Goal: Task Accomplishment & Management: Manage account settings

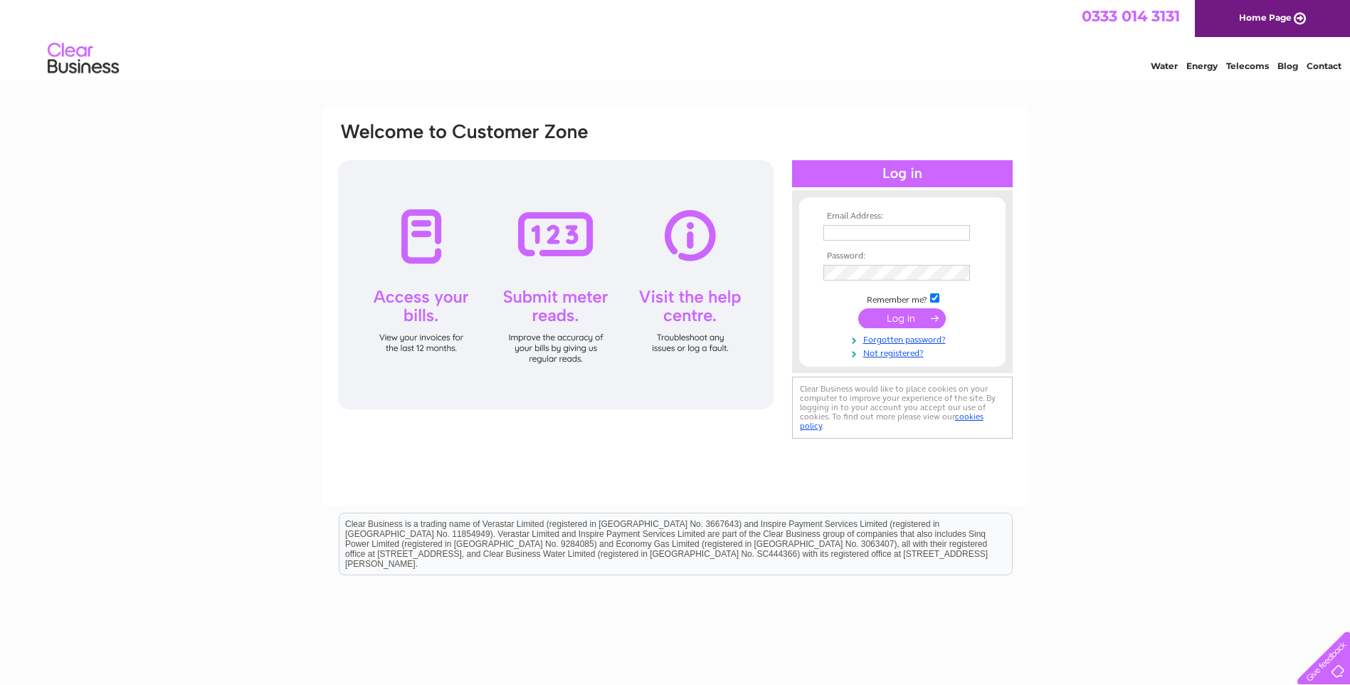
type input "pietro_tollcross@outlook.com"
click at [905, 315] on input "submit" at bounding box center [902, 318] width 88 height 20
click at [896, 315] on input "submit" at bounding box center [902, 318] width 88 height 20
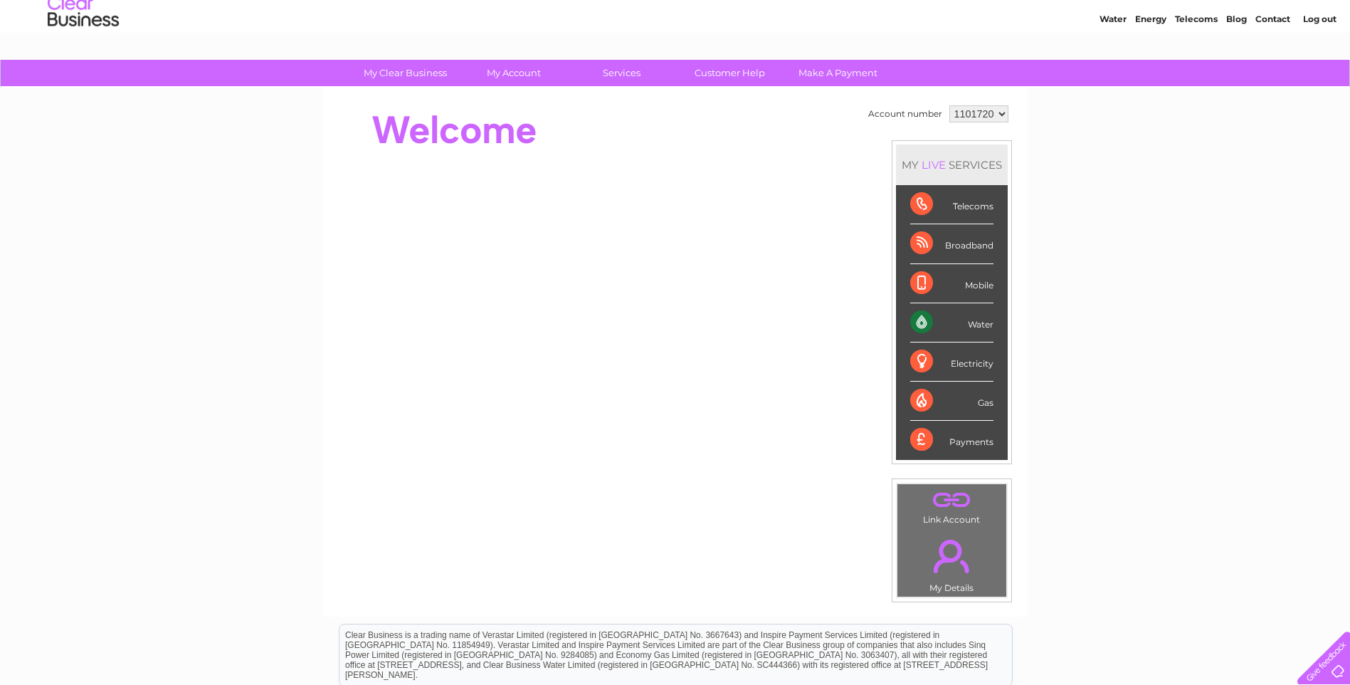
scroll to position [71, 0]
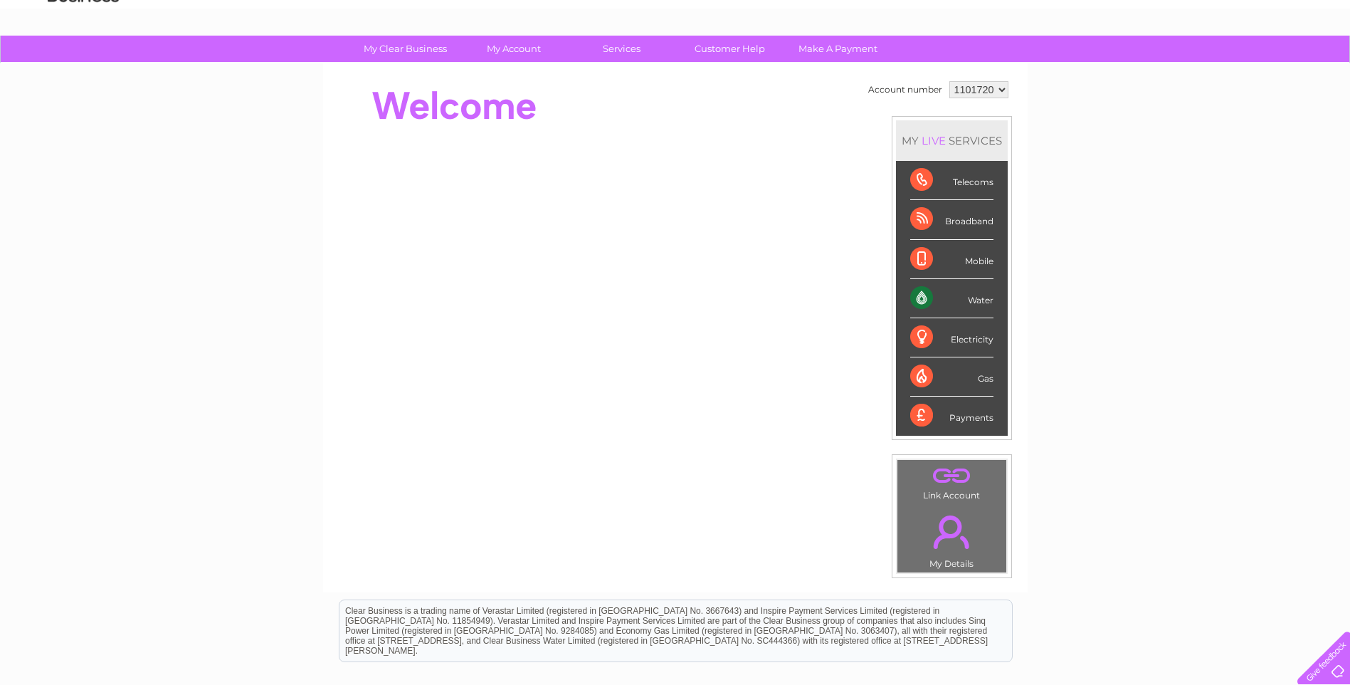
click at [977, 297] on div "Water" at bounding box center [951, 298] width 83 height 39
click at [920, 298] on div "Water" at bounding box center [951, 298] width 83 height 39
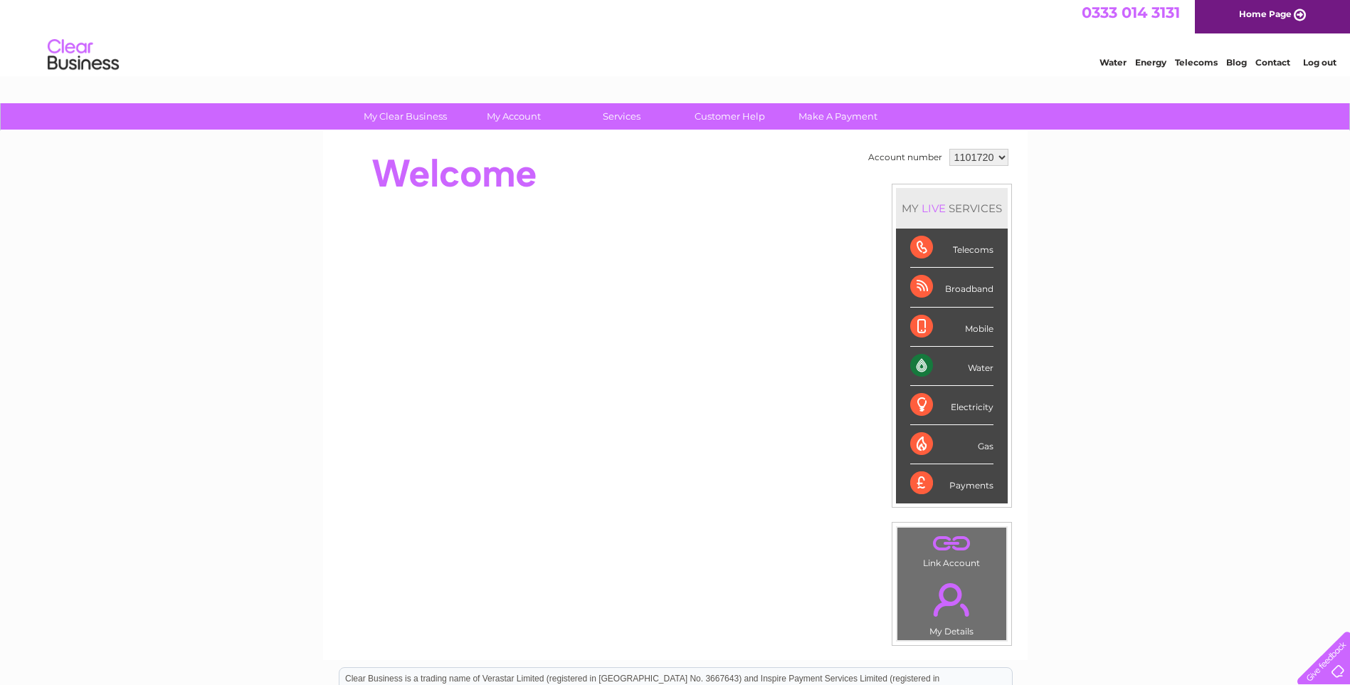
scroll to position [0, 0]
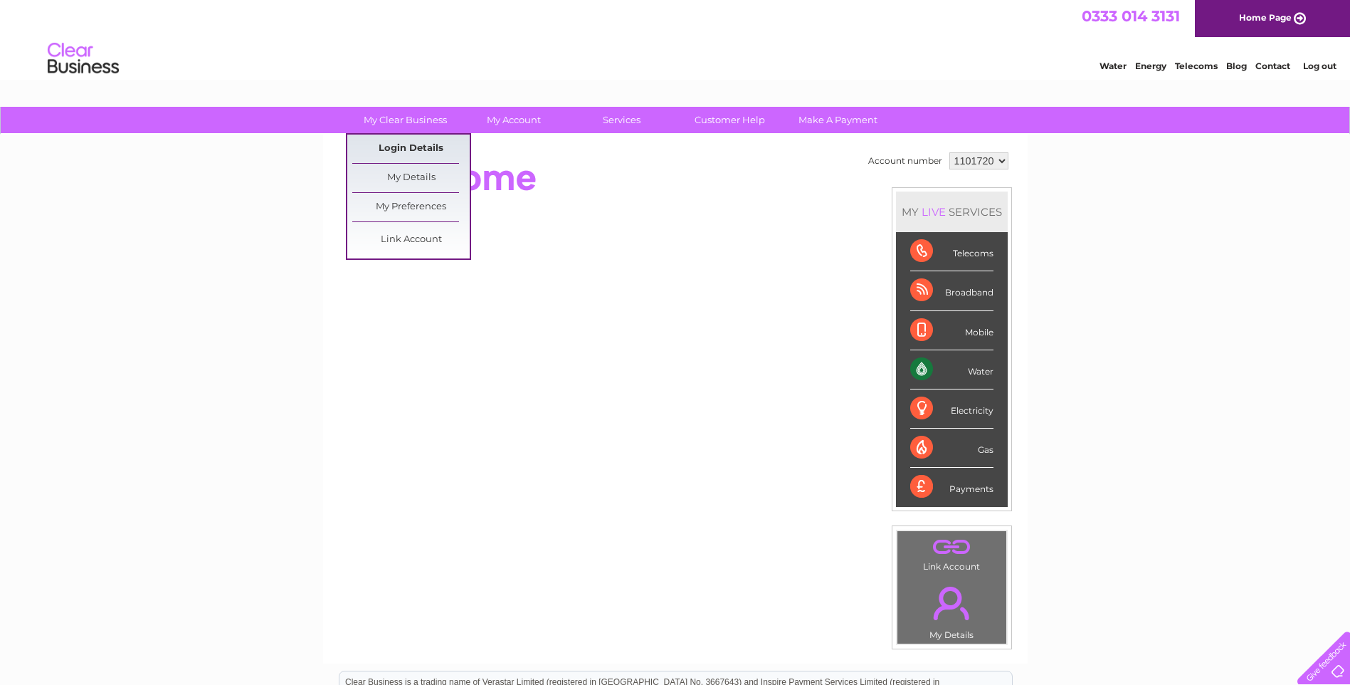
click at [411, 148] on link "Login Details" at bounding box center [410, 149] width 117 height 28
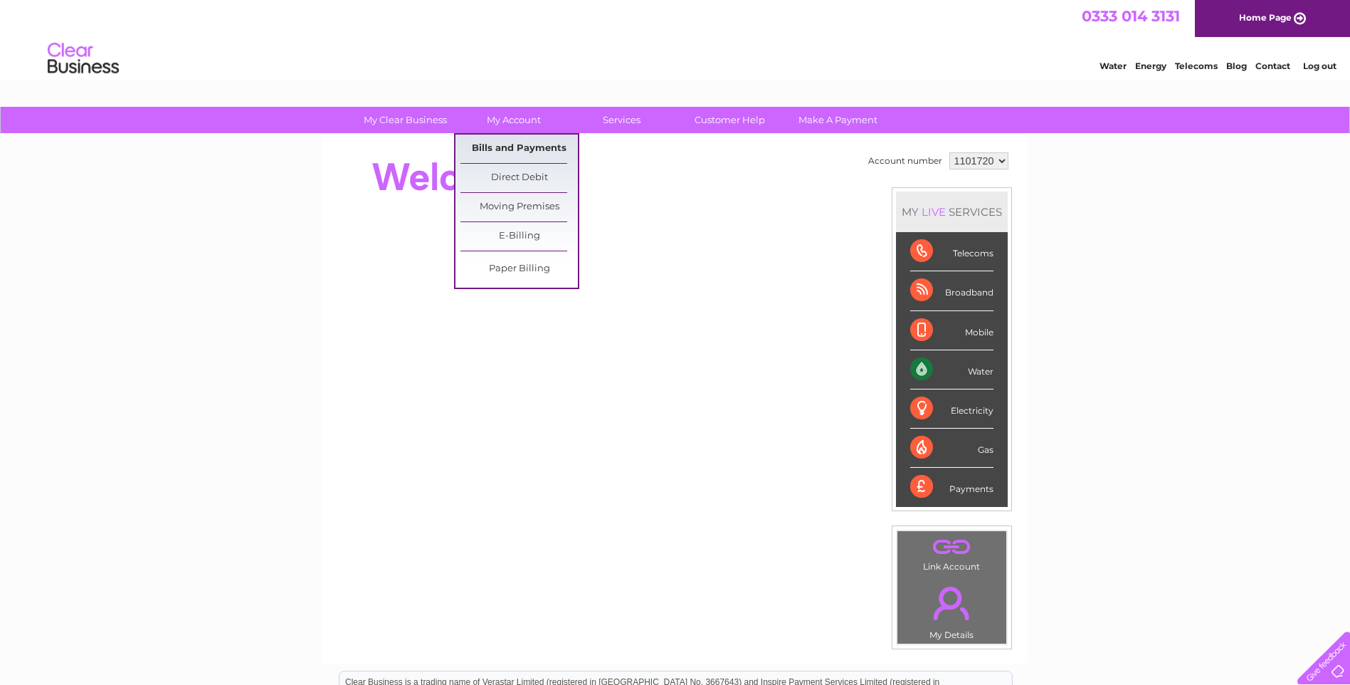
click at [508, 144] on link "Bills and Payments" at bounding box center [519, 149] width 117 height 28
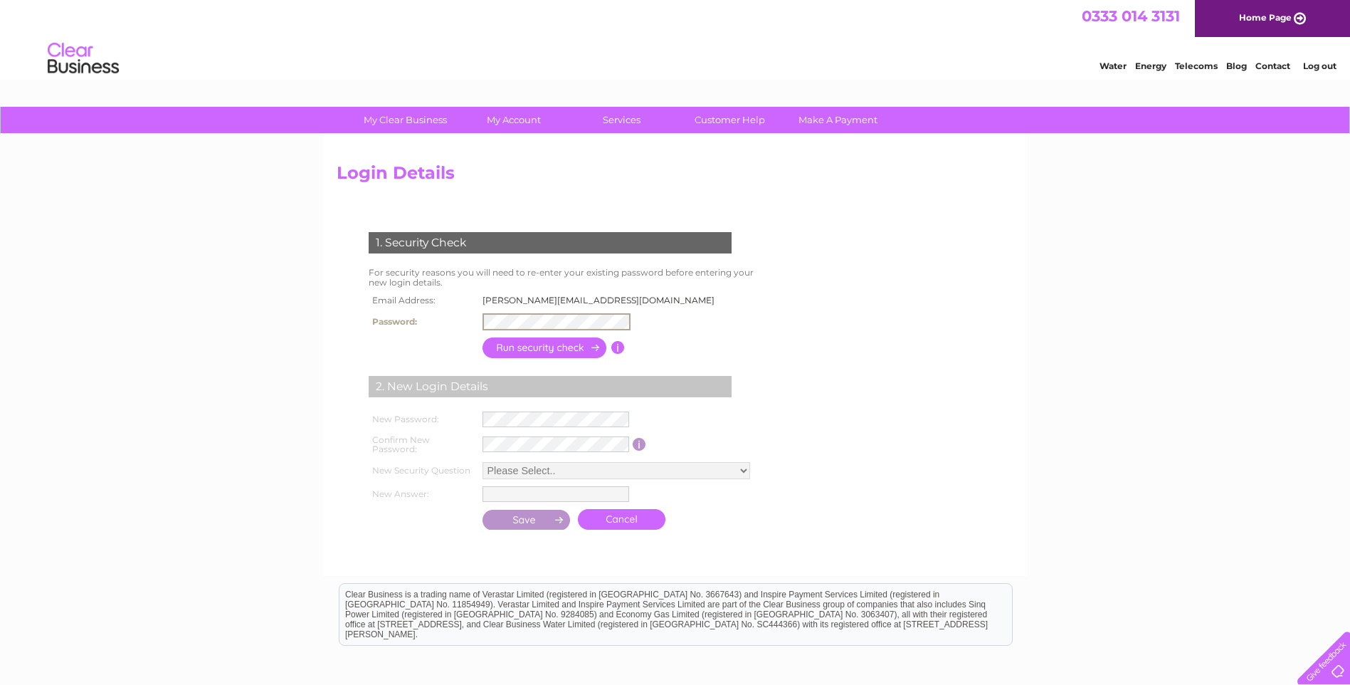
click at [540, 347] on input "button" at bounding box center [545, 347] width 125 height 21
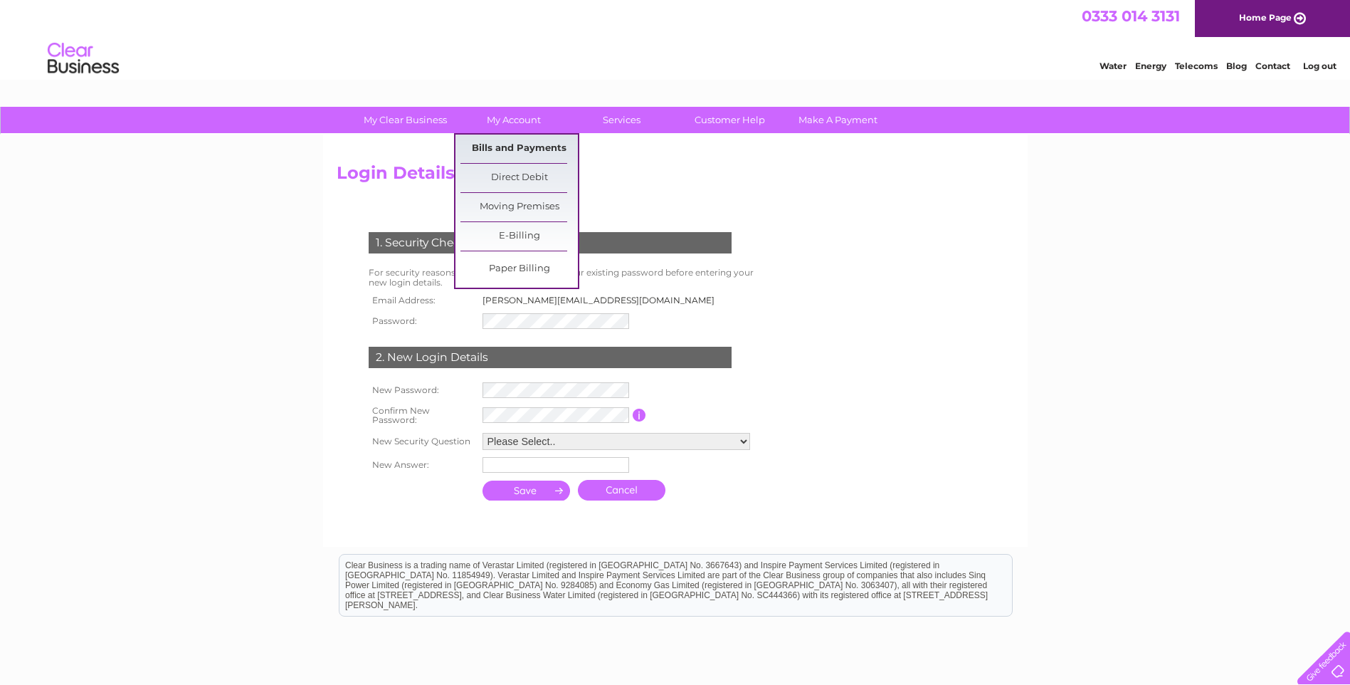
click at [495, 144] on link "Bills and Payments" at bounding box center [519, 149] width 117 height 28
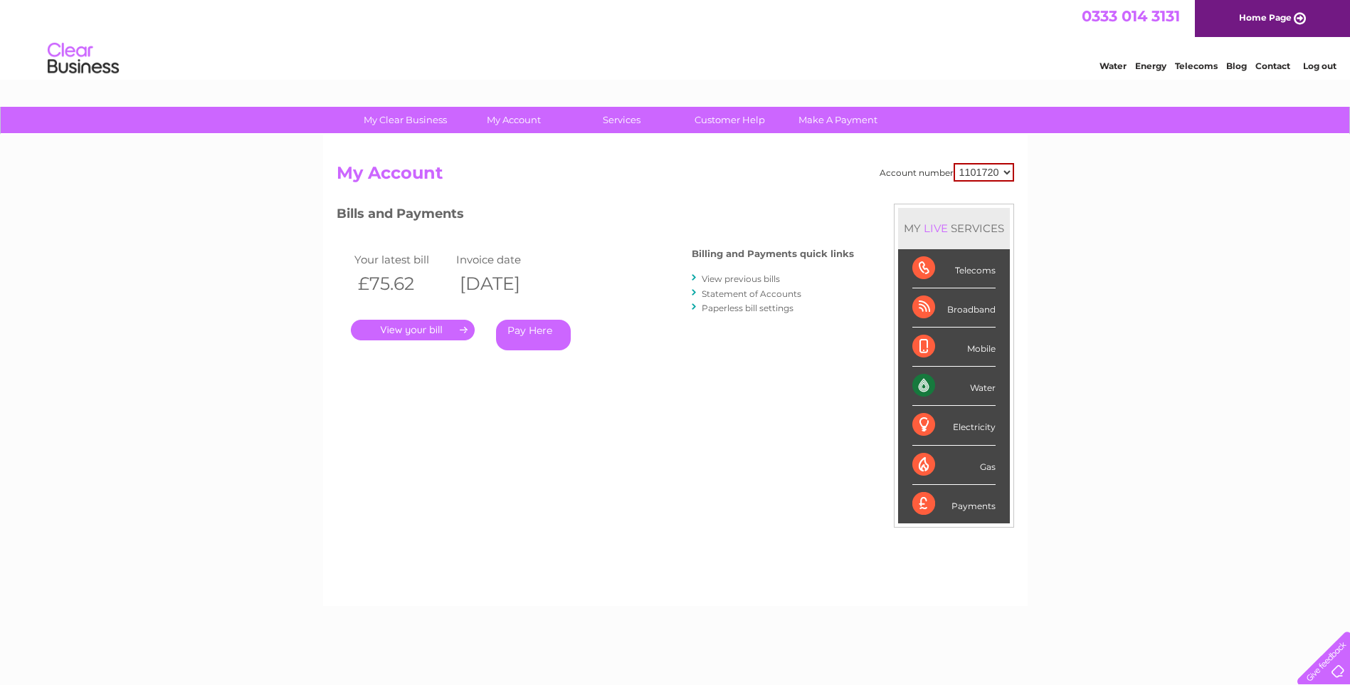
click at [404, 325] on link "." at bounding box center [413, 330] width 124 height 21
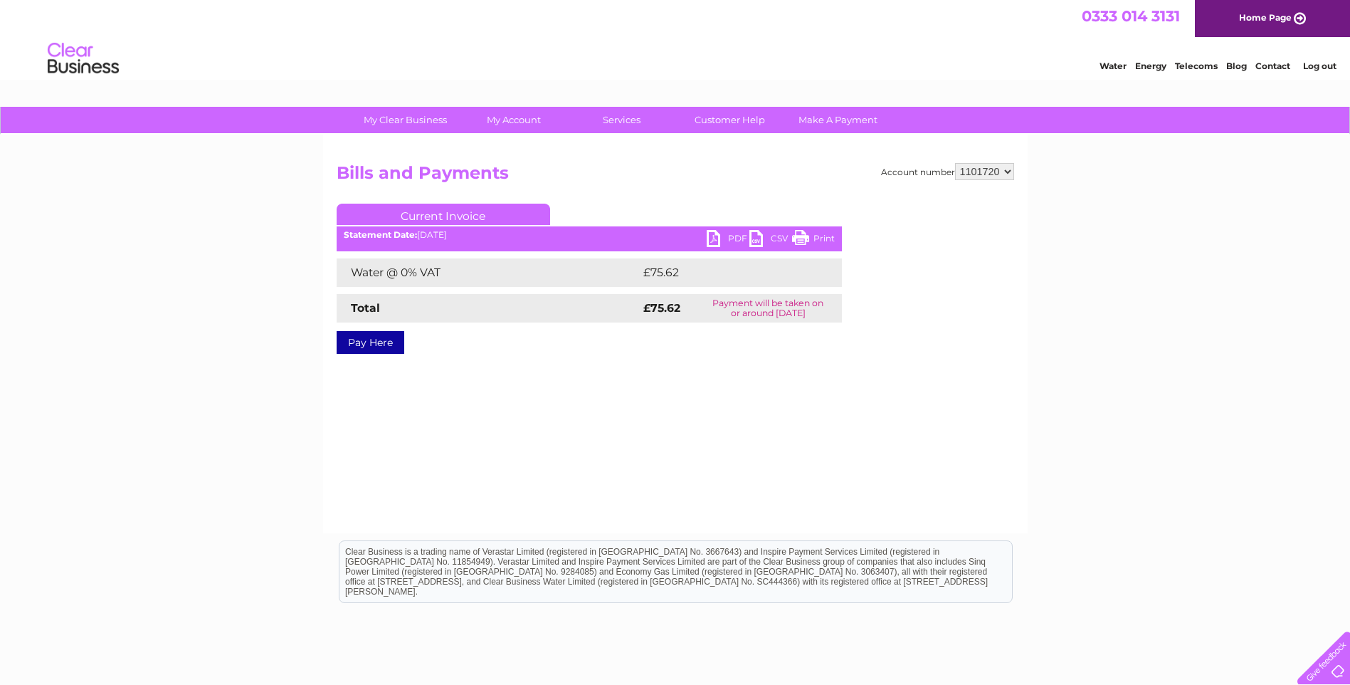
click at [732, 234] on link "PDF" at bounding box center [728, 240] width 43 height 21
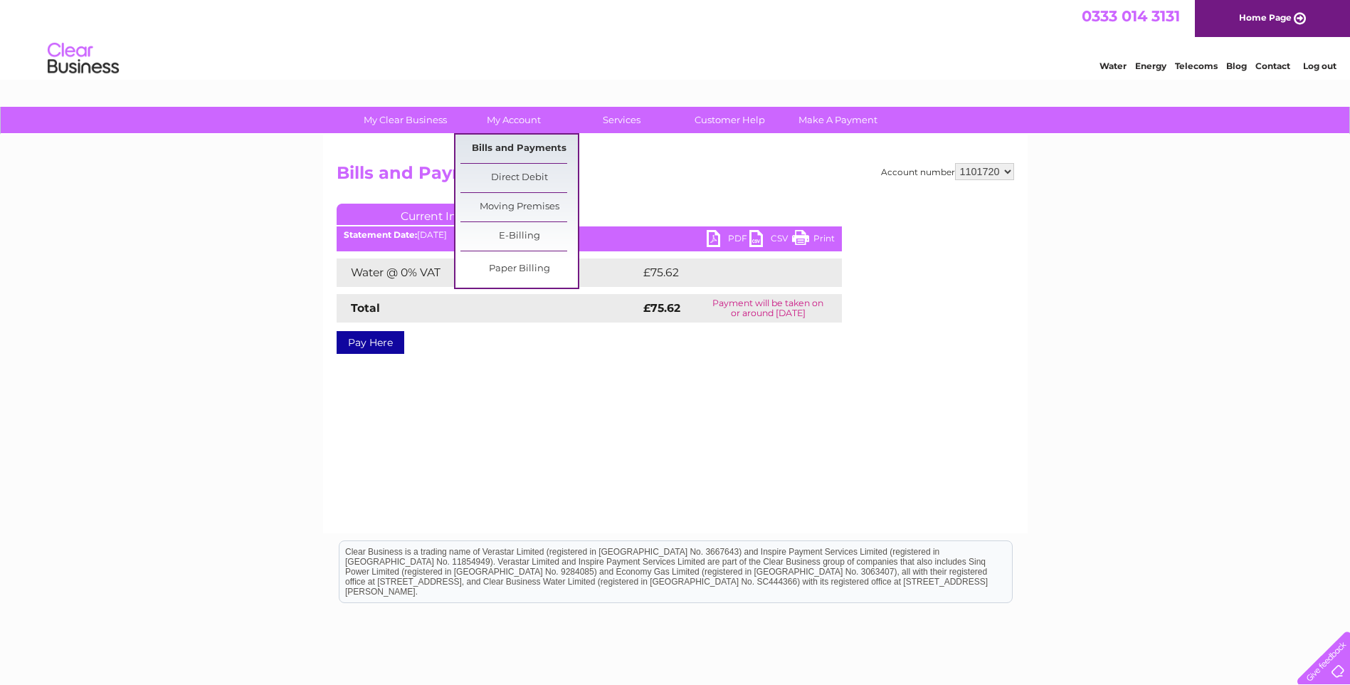
click at [513, 150] on link "Bills and Payments" at bounding box center [519, 149] width 117 height 28
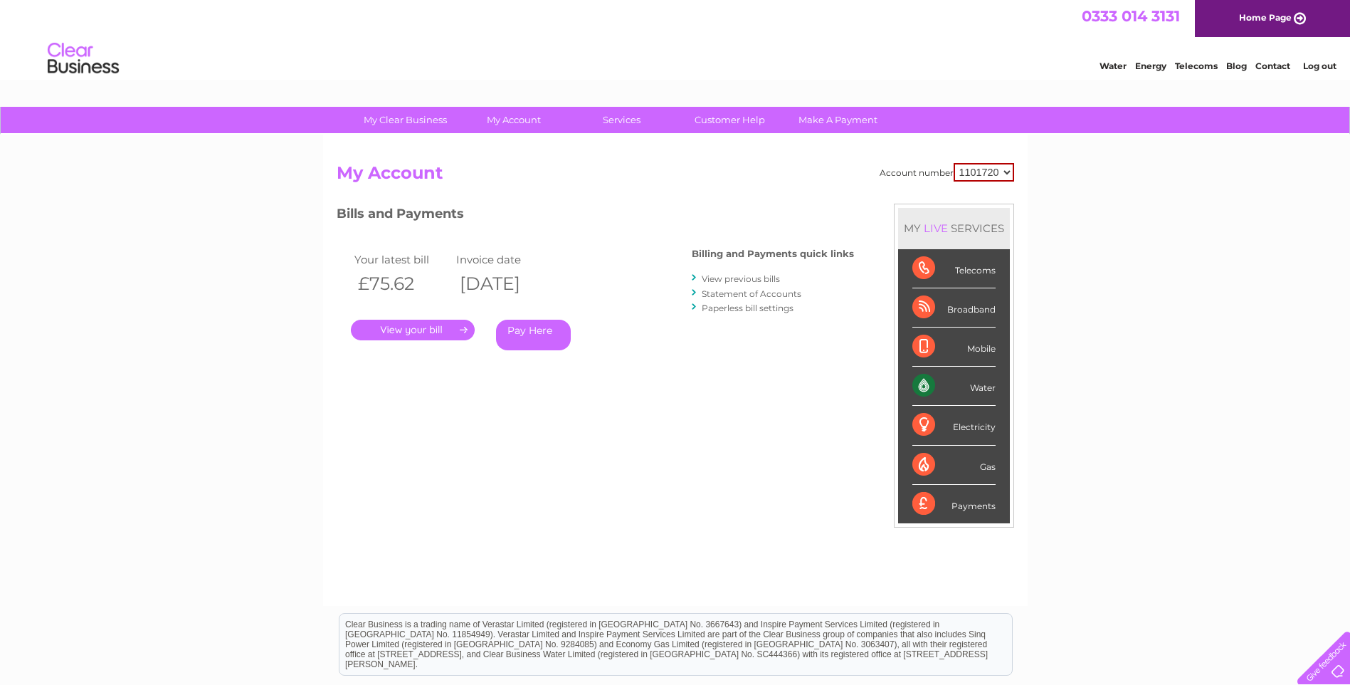
click at [735, 279] on link "View previous bills" at bounding box center [741, 278] width 78 height 11
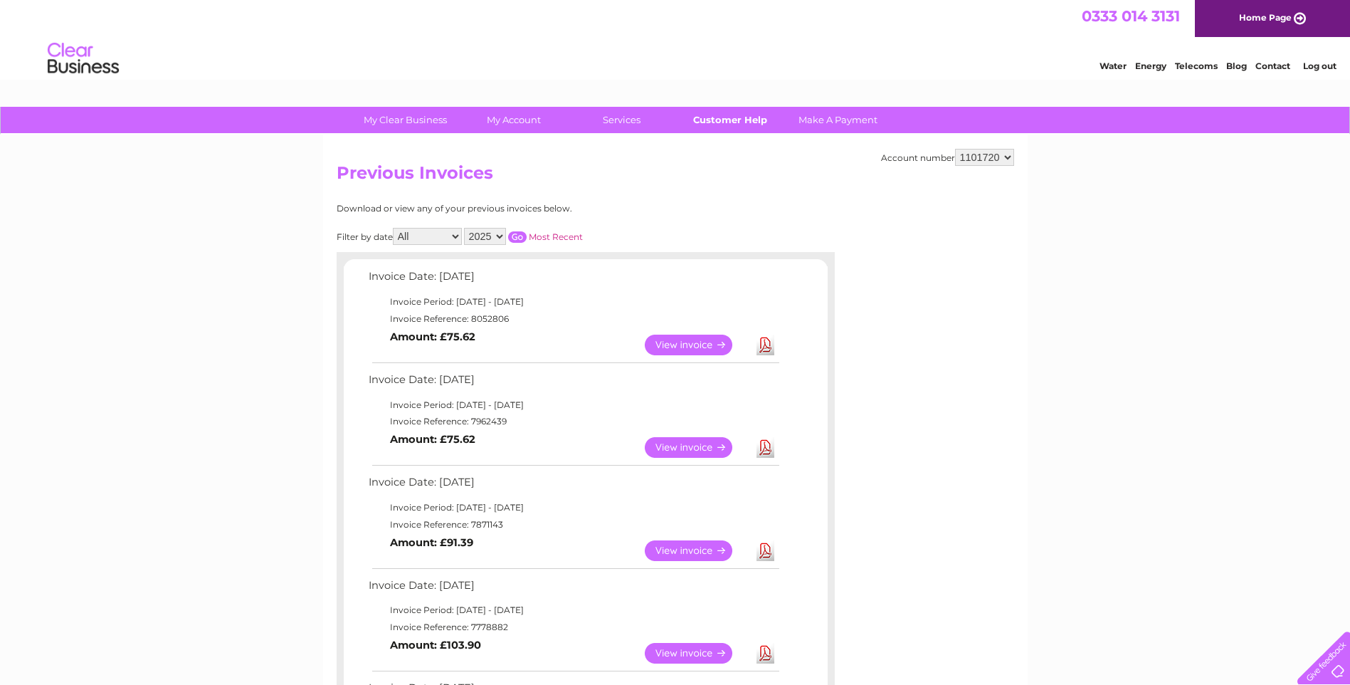
click at [726, 116] on link "Customer Help" at bounding box center [729, 120] width 117 height 26
